Goal: Go to known website: Go to known website

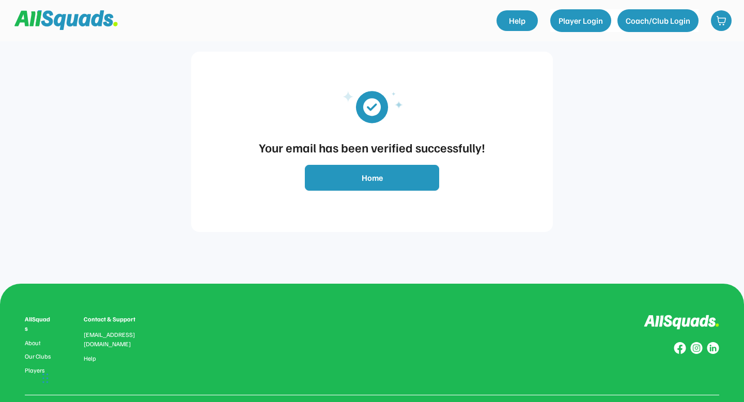
click at [377, 184] on button "Home" at bounding box center [372, 178] width 134 height 26
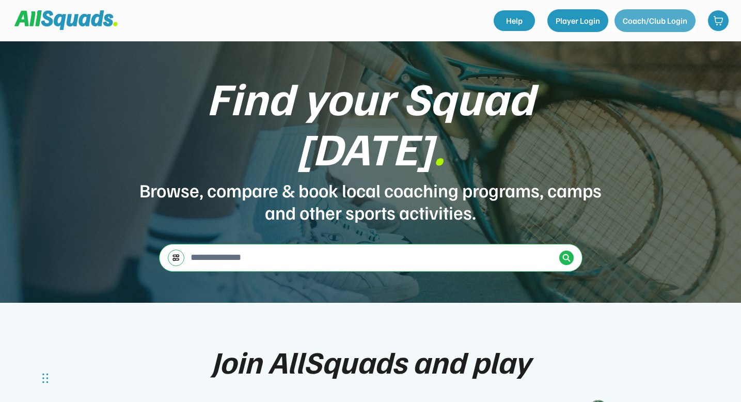
click at [654, 20] on button "Coach/Club Login" at bounding box center [654, 20] width 81 height 23
